Goal: Book appointment/travel/reservation

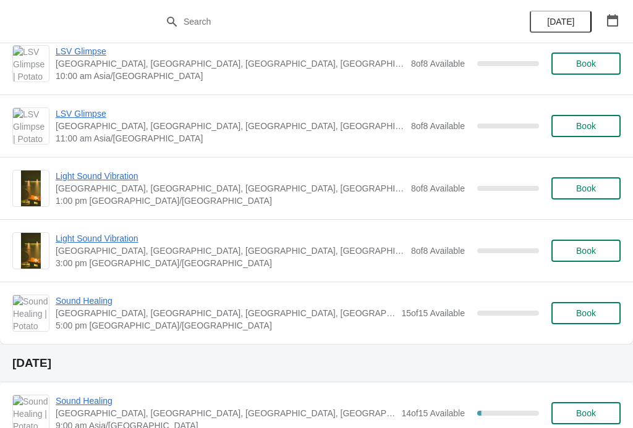
scroll to position [495, 0]
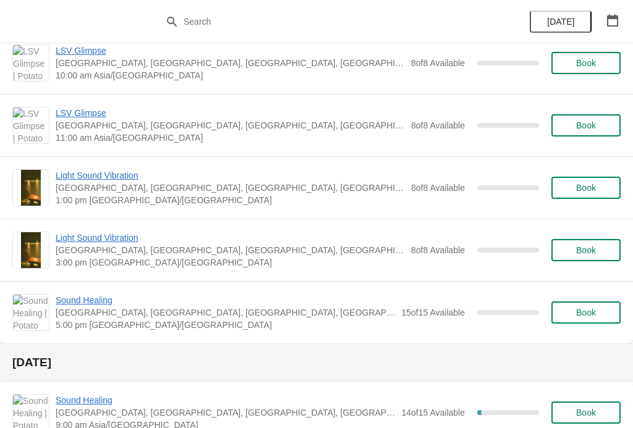
click at [103, 296] on span "Sound Healing" at bounding box center [225, 300] width 339 height 12
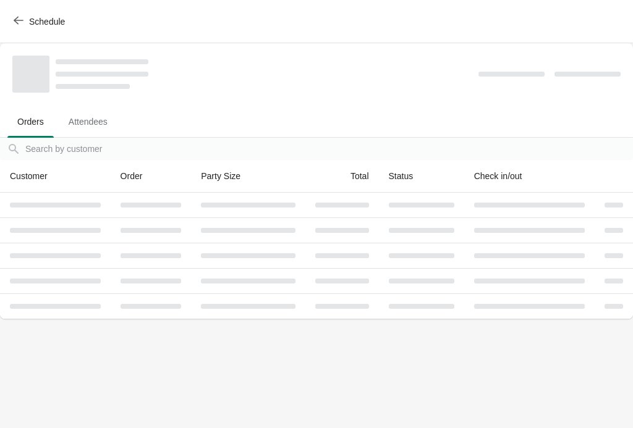
scroll to position [0, 0]
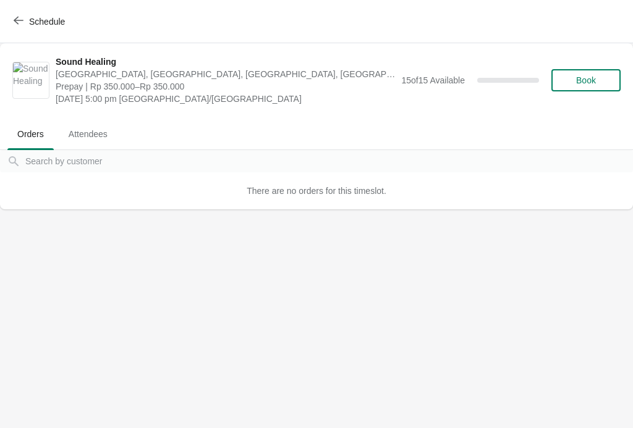
click at [590, 82] on span "Book" at bounding box center [586, 80] width 20 height 10
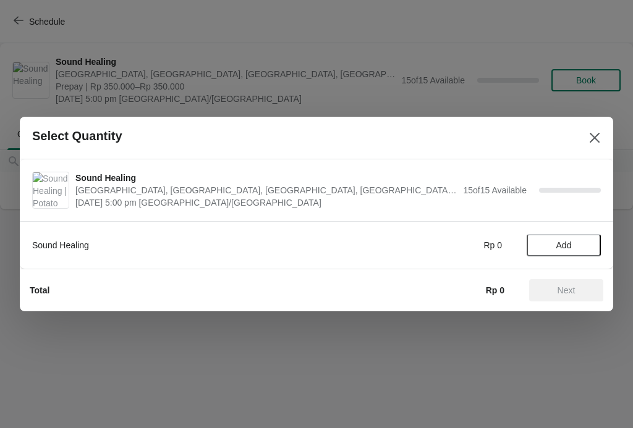
click at [582, 236] on button "Add" at bounding box center [564, 245] width 74 height 22
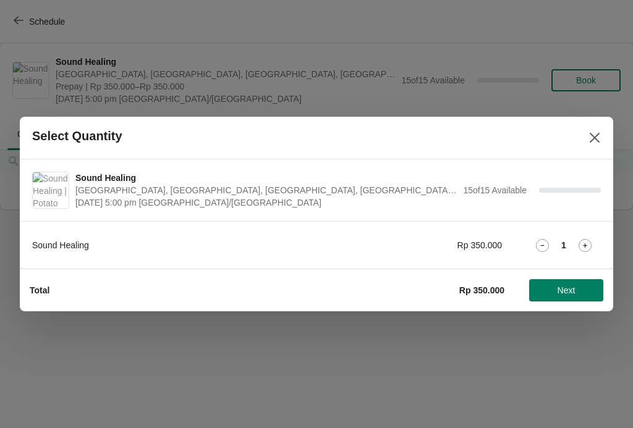
click at [577, 290] on span "Next" at bounding box center [566, 291] width 54 height 10
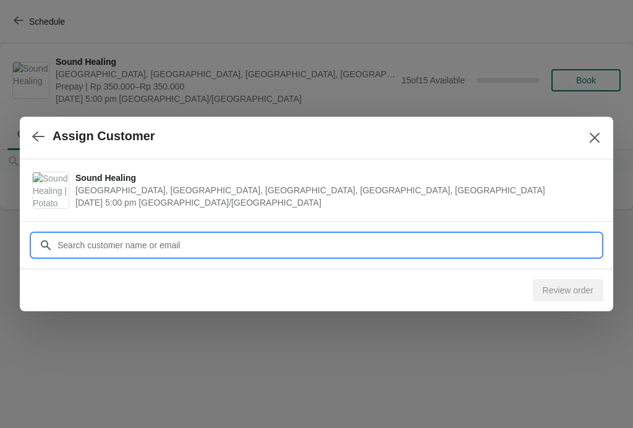
click at [575, 245] on input "Customer" at bounding box center [329, 245] width 544 height 22
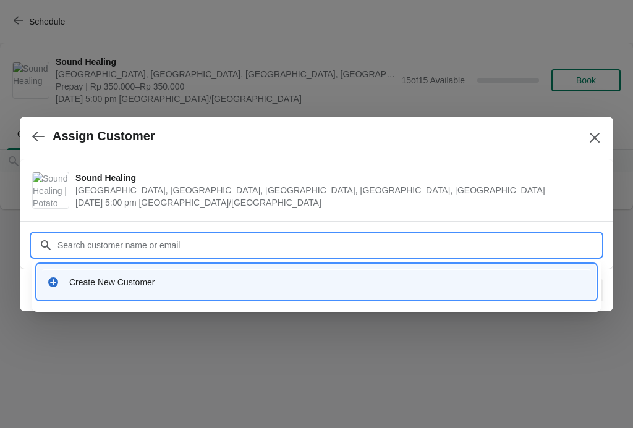
click at [136, 281] on div "Create New Customer" at bounding box center [327, 282] width 517 height 12
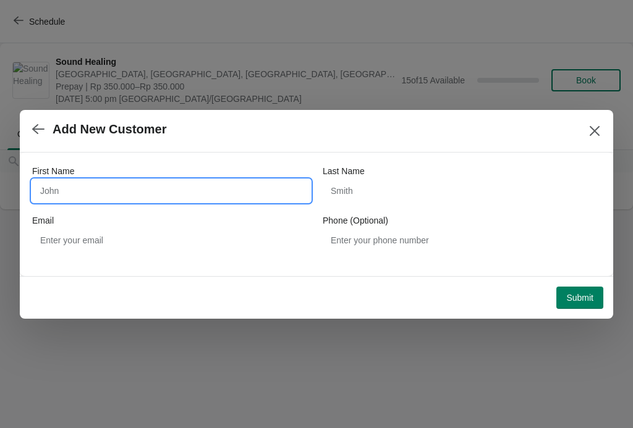
click at [222, 200] on input "First Name" at bounding box center [171, 191] width 278 height 22
type input "[PERSON_NAME]"
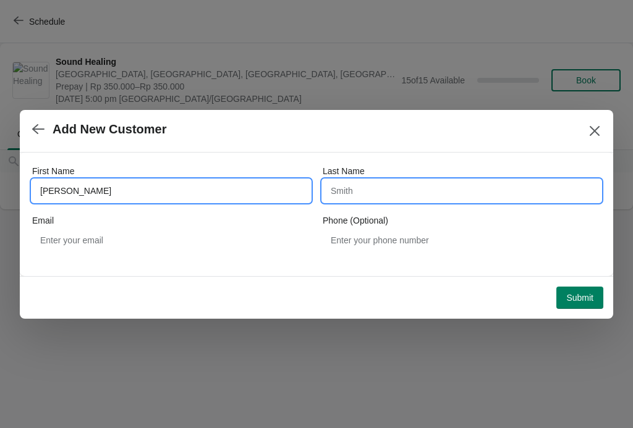
click at [519, 192] on input "Last Name" at bounding box center [462, 191] width 278 height 22
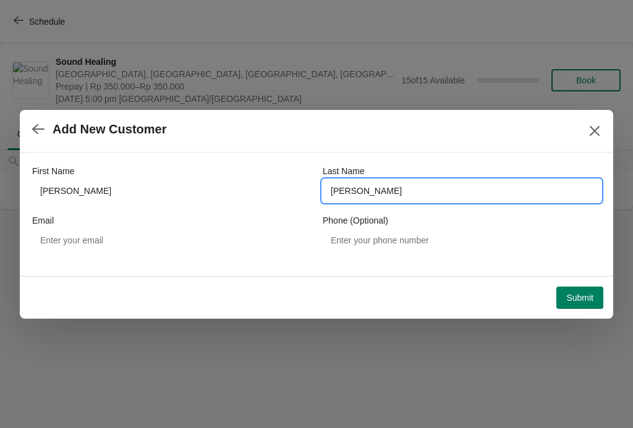
type input "[PERSON_NAME]"
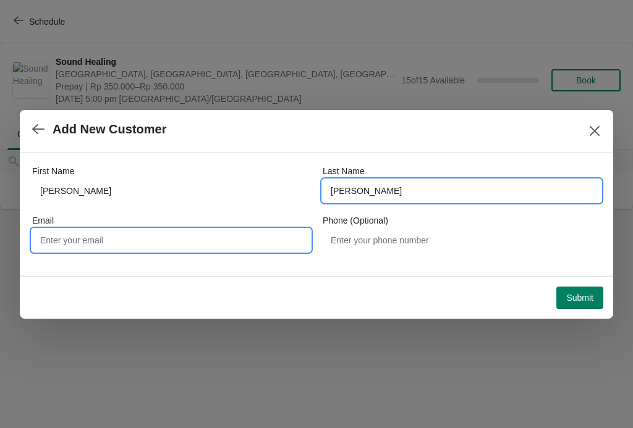
click at [273, 241] on input "Email" at bounding box center [171, 240] width 278 height 22
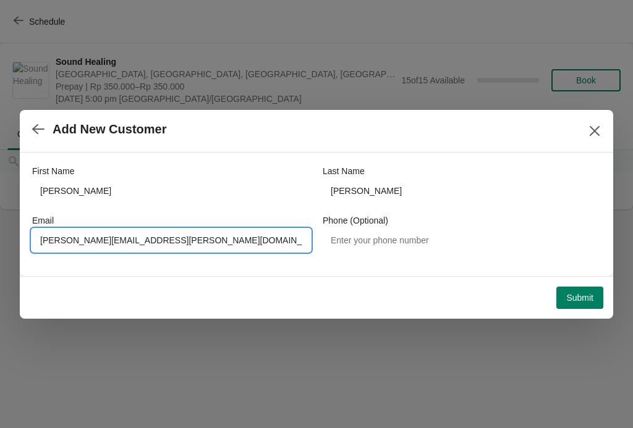
type input "[PERSON_NAME][EMAIL_ADDRESS][PERSON_NAME][DOMAIN_NAME]"
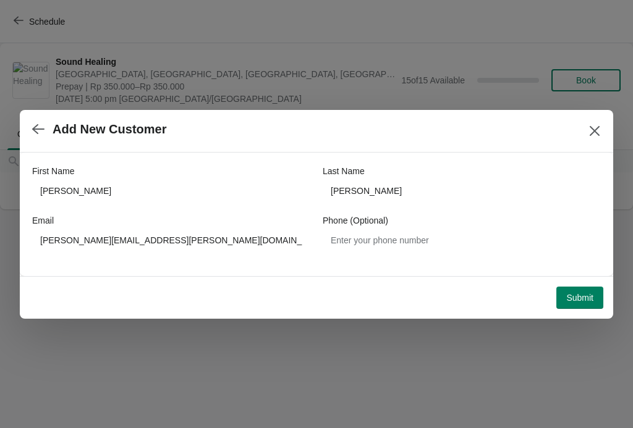
click at [592, 294] on span "Submit" at bounding box center [579, 298] width 27 height 10
